Goal: Information Seeking & Learning: Learn about a topic

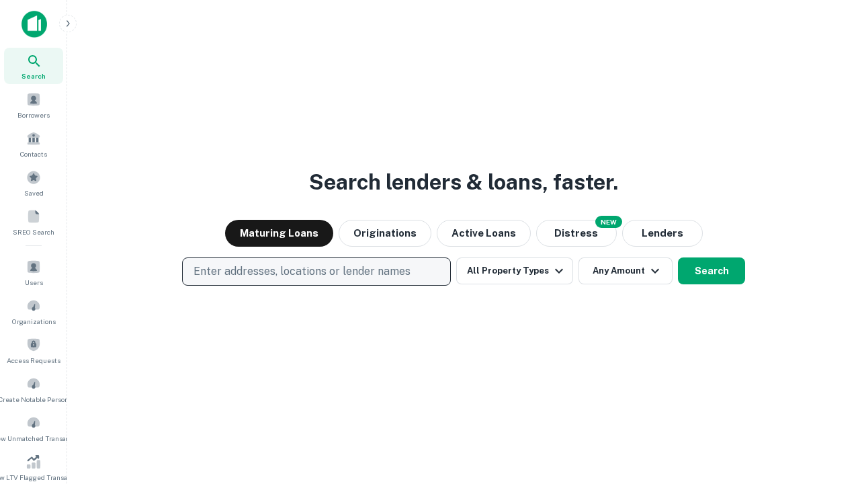
click at [316, 271] on p "Enter addresses, locations or lender names" at bounding box center [301, 271] width 217 height 16
type input "**********"
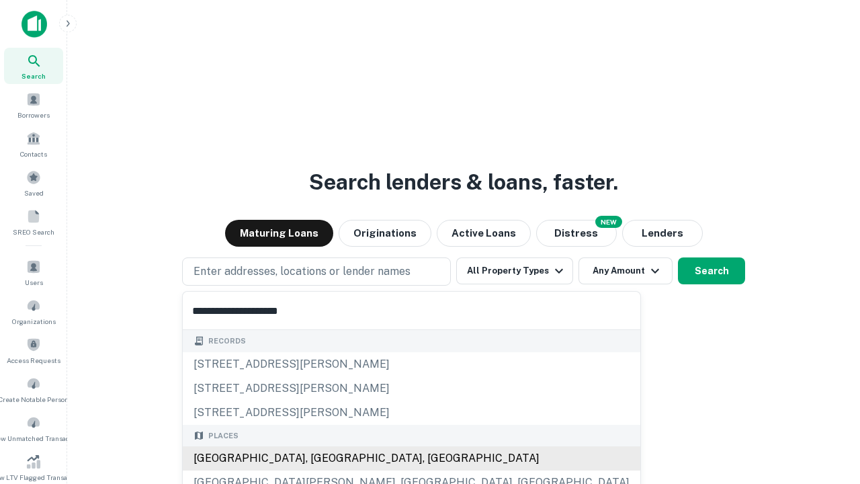
click at [321, 458] on div "[GEOGRAPHIC_DATA], [GEOGRAPHIC_DATA], [GEOGRAPHIC_DATA]" at bounding box center [412, 458] width 458 height 24
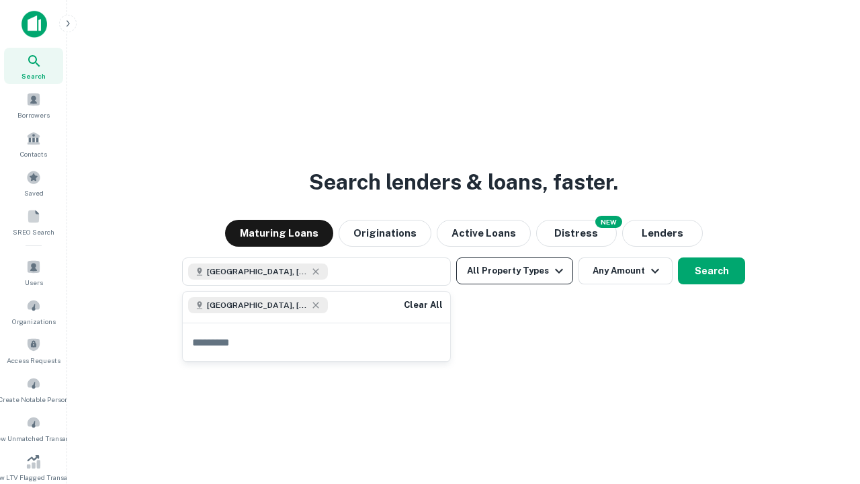
click at [515, 271] on button "All Property Types" at bounding box center [514, 270] width 117 height 27
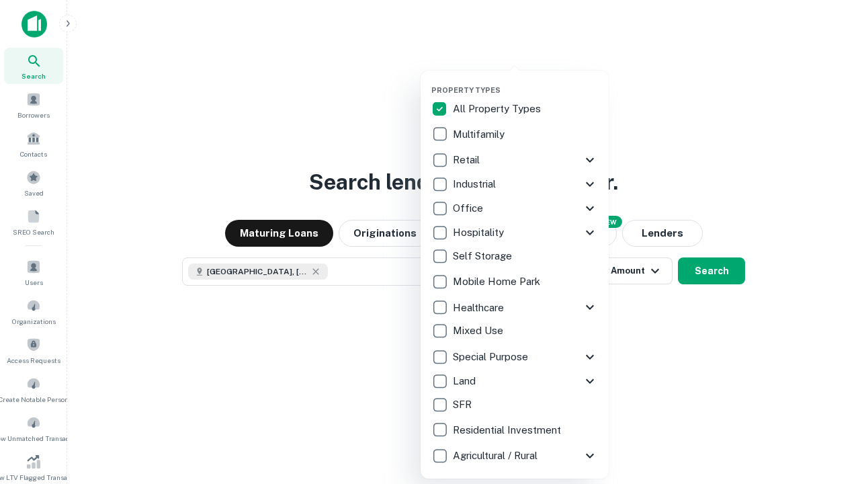
click at [525, 81] on button "button" at bounding box center [525, 81] width 188 height 1
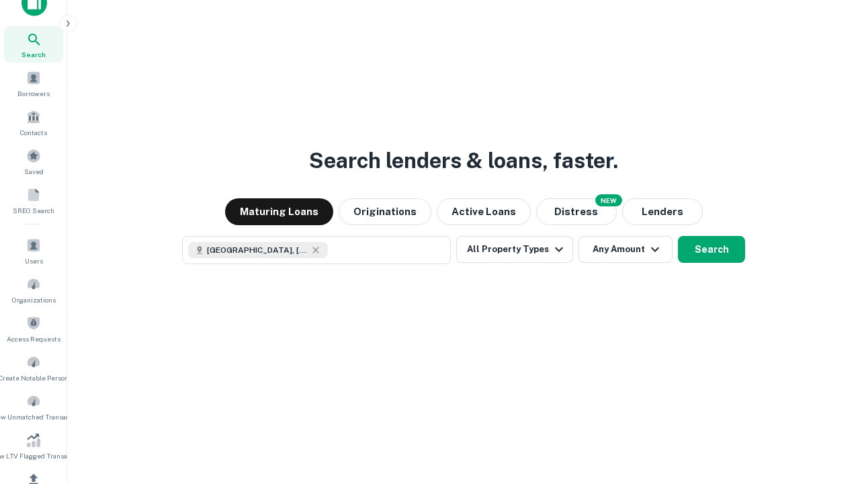
scroll to position [7, 162]
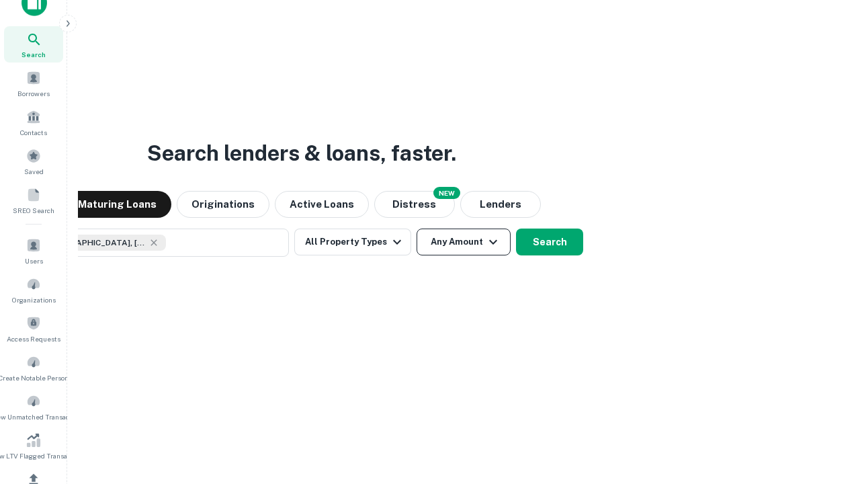
click at [417, 228] on button "Any Amount" at bounding box center [464, 241] width 94 height 27
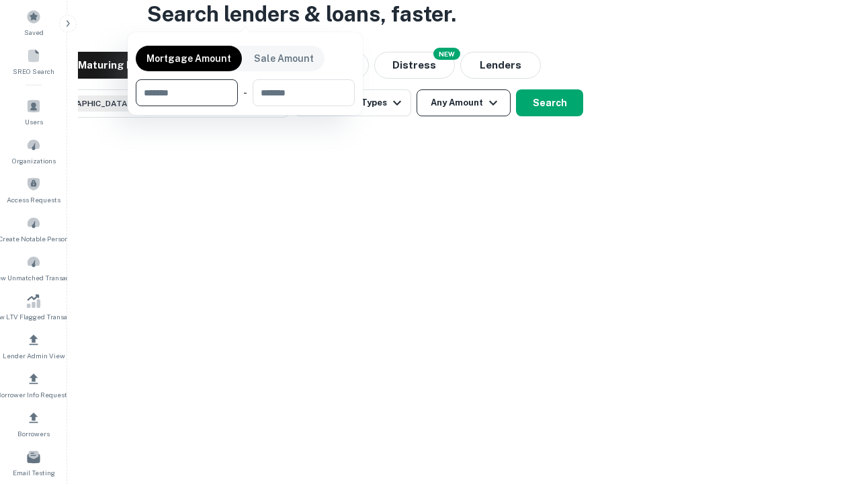
scroll to position [97, 380]
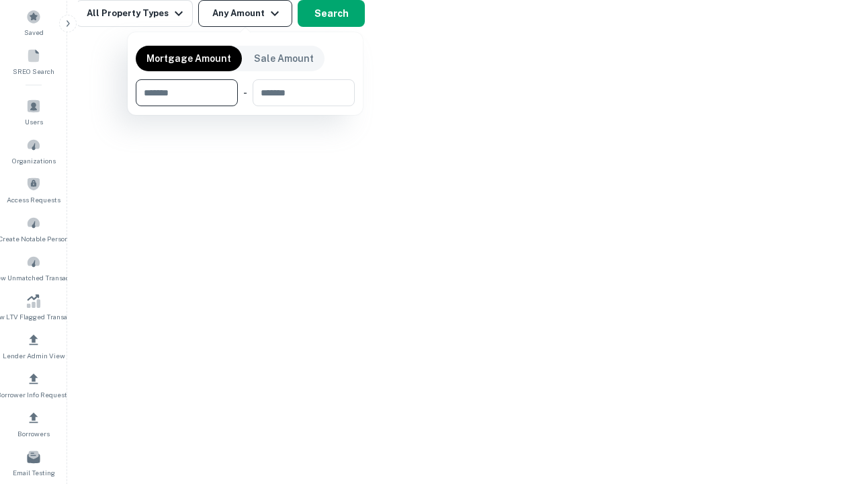
type input "*******"
click at [245, 106] on button "button" at bounding box center [245, 106] width 219 height 1
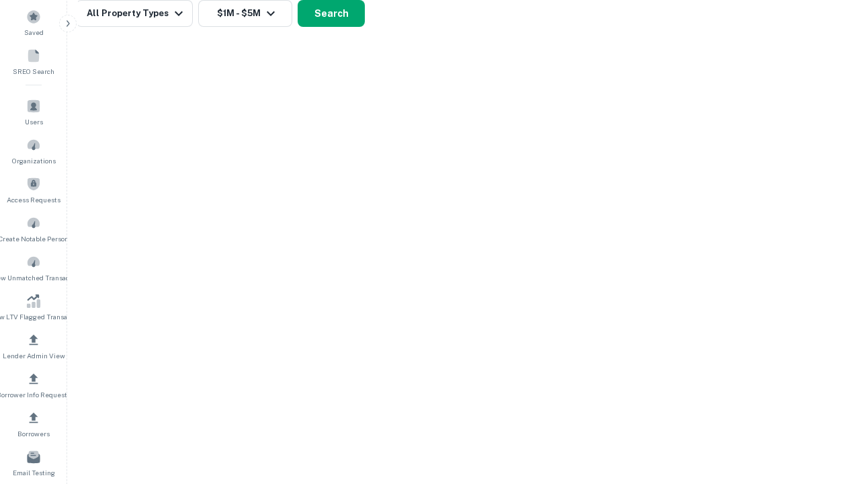
scroll to position [7, 248]
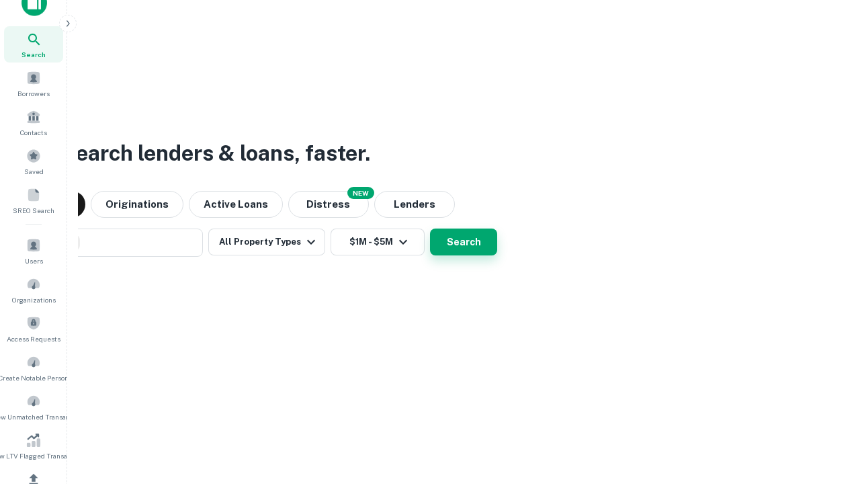
click at [430, 228] on button "Search" at bounding box center [463, 241] width 67 height 27
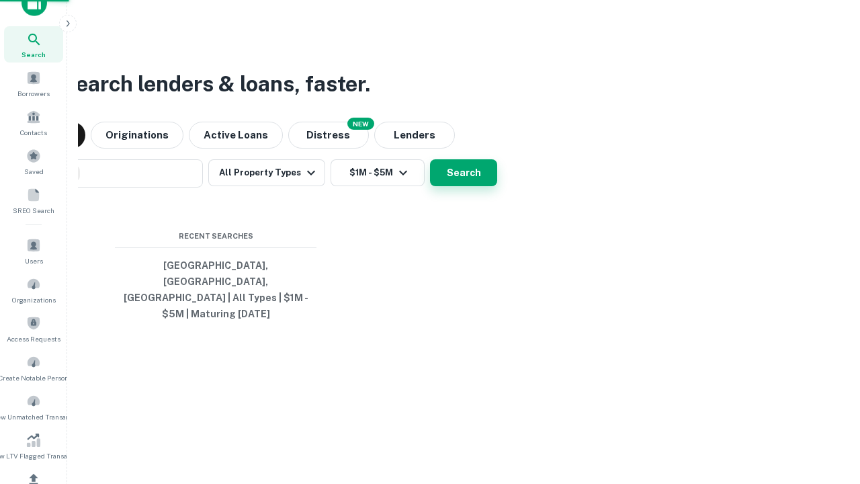
scroll to position [44, 380]
